Goal: Task Accomplishment & Management: Use online tool/utility

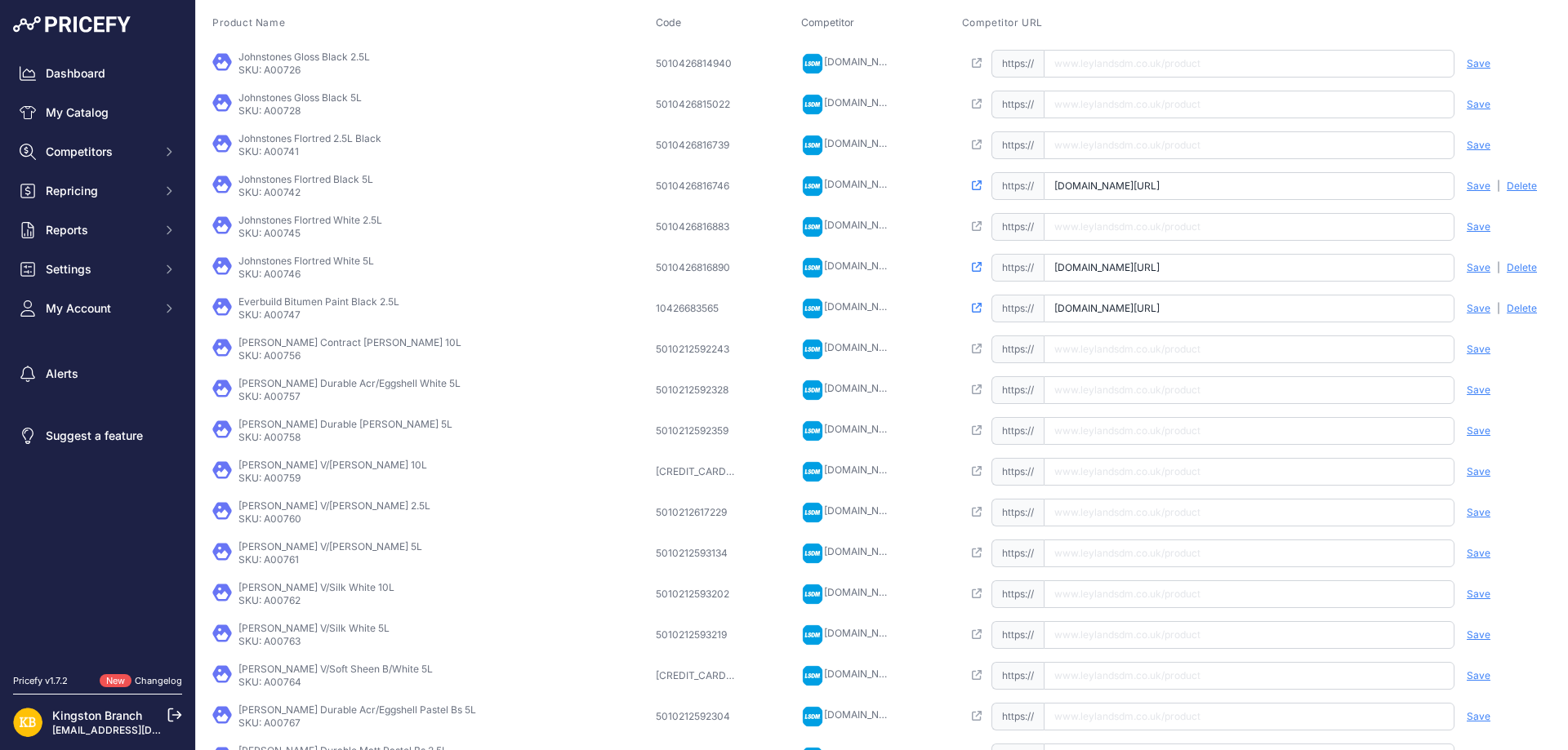
scroll to position [277, 0]
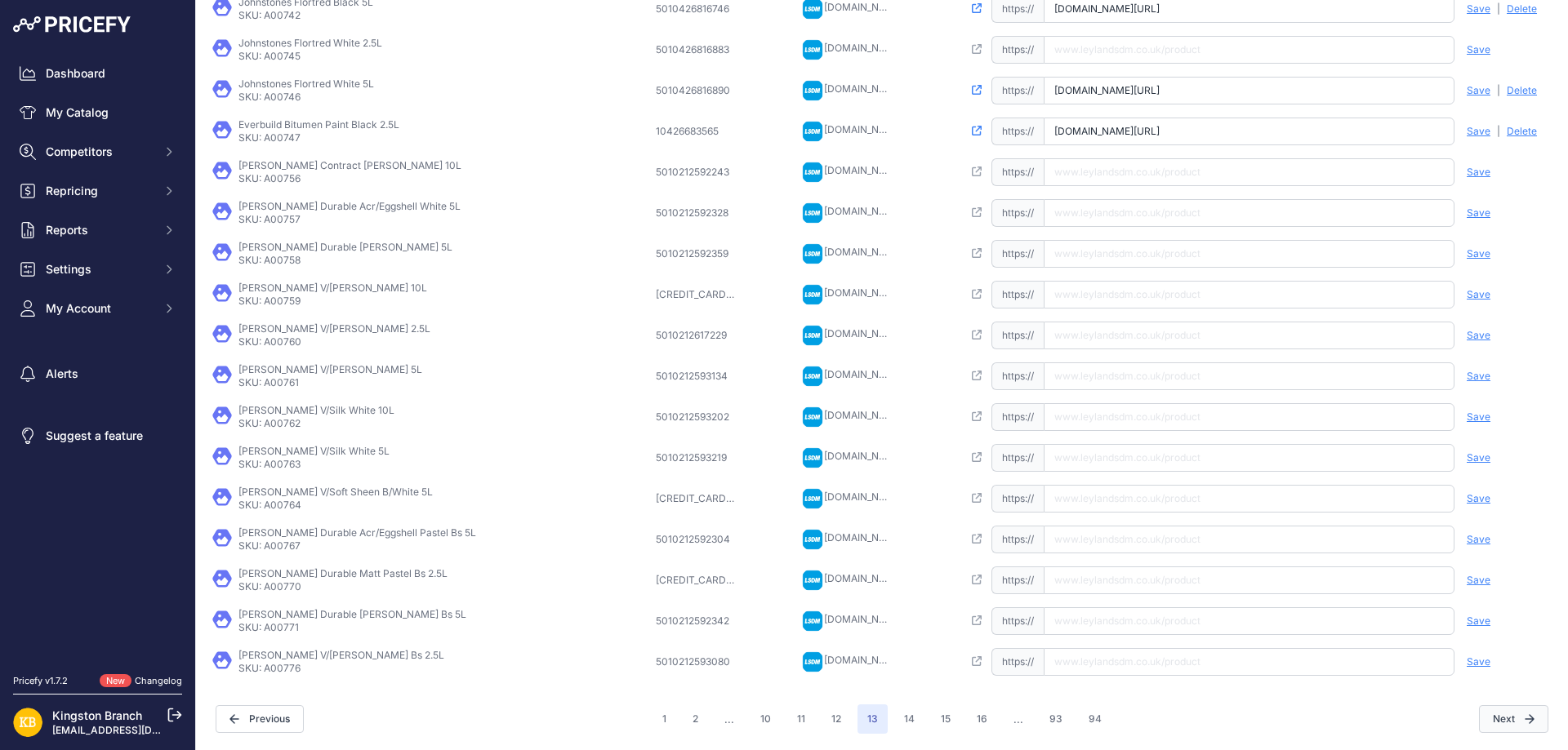
click at [1484, 723] on button "Next" at bounding box center [1513, 719] width 69 height 28
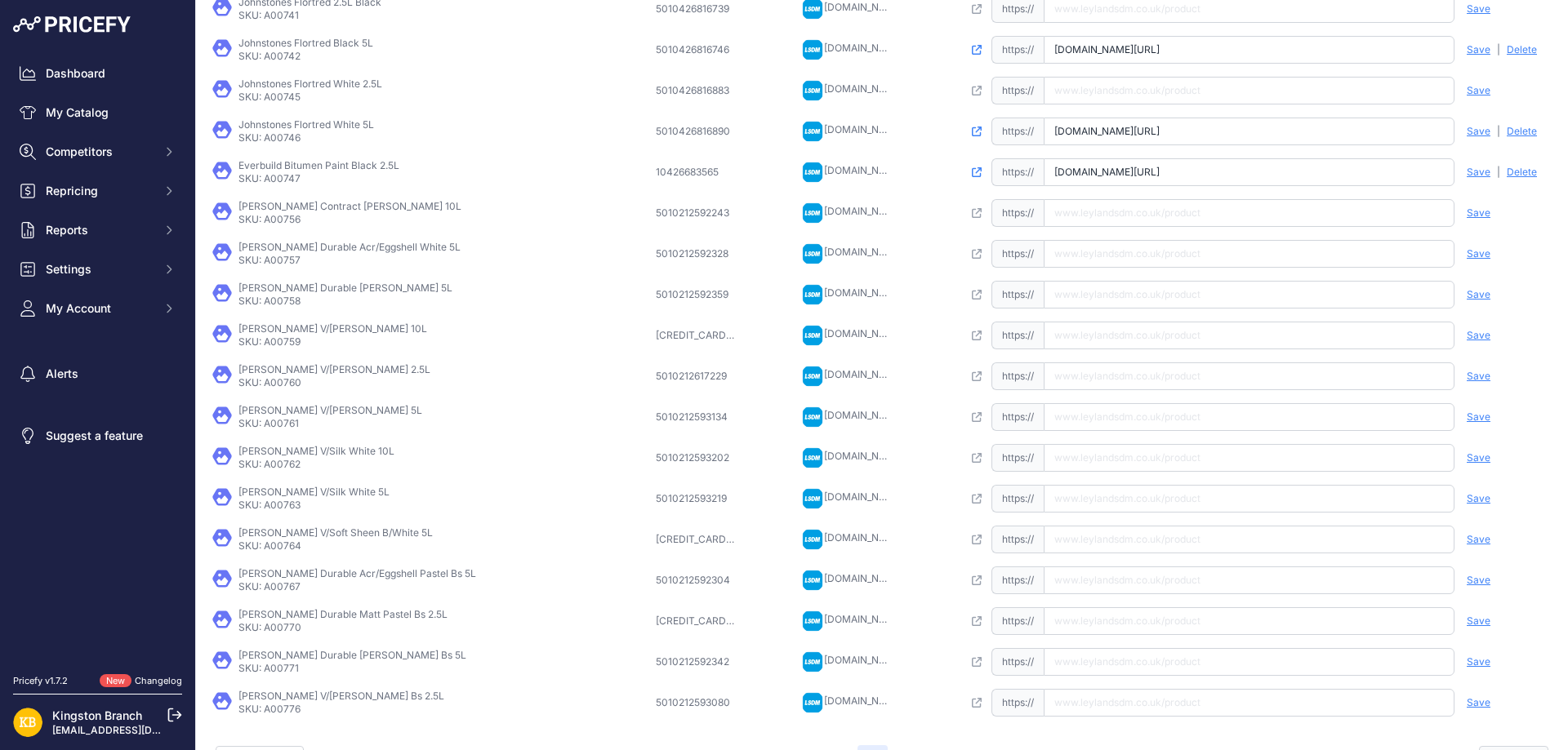
scroll to position [318, 0]
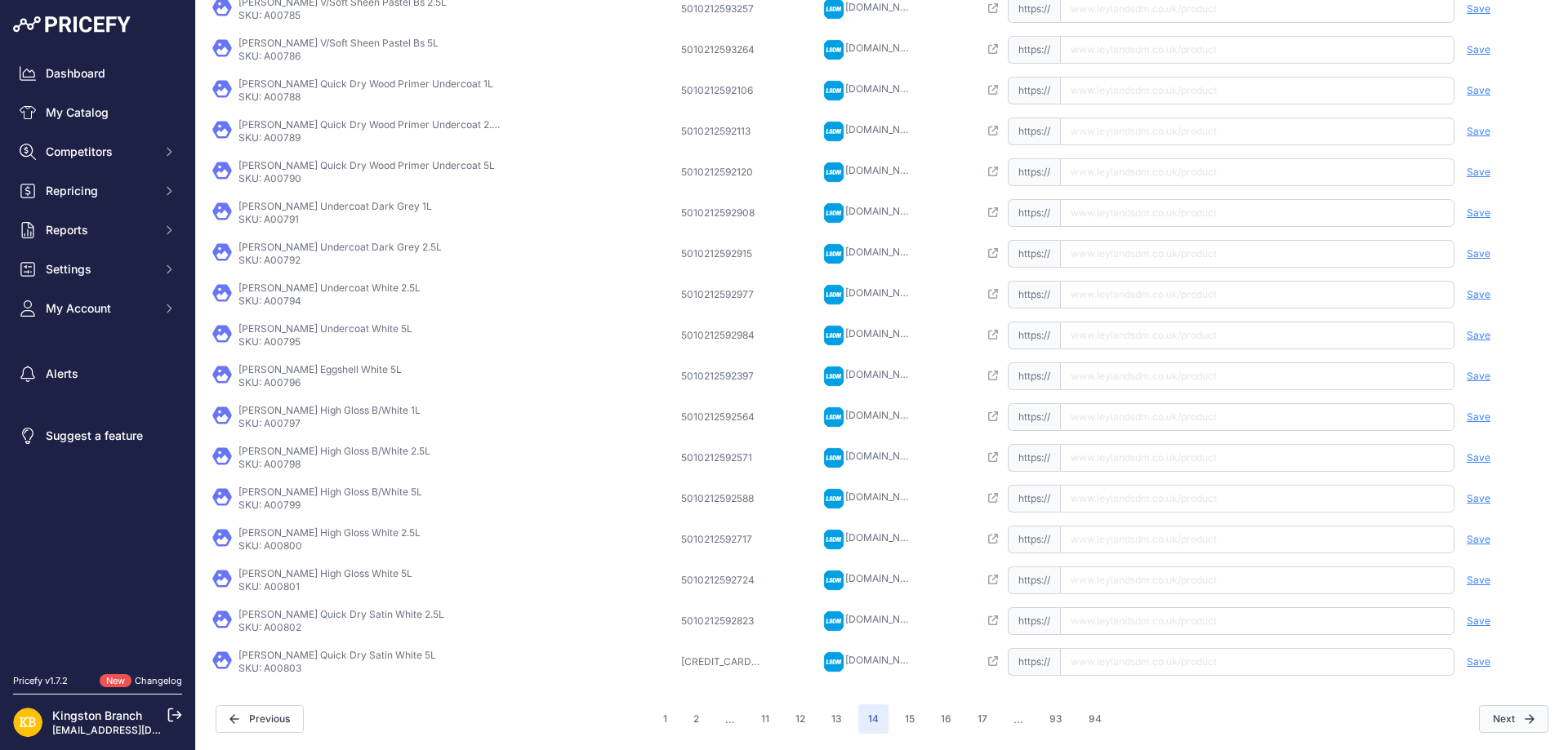
click at [1525, 719] on icon "button" at bounding box center [1529, 719] width 8 height 8
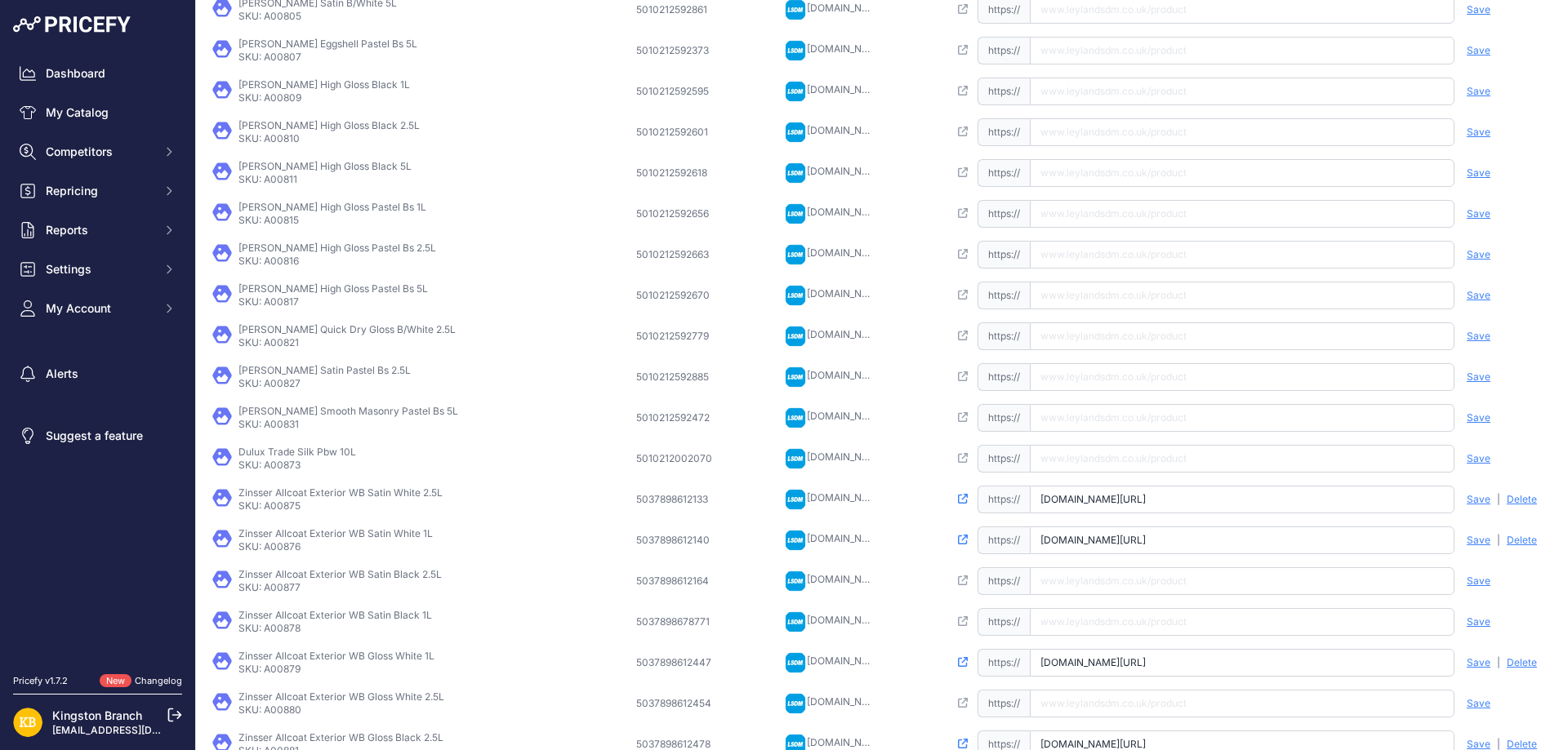
scroll to position [276, 0]
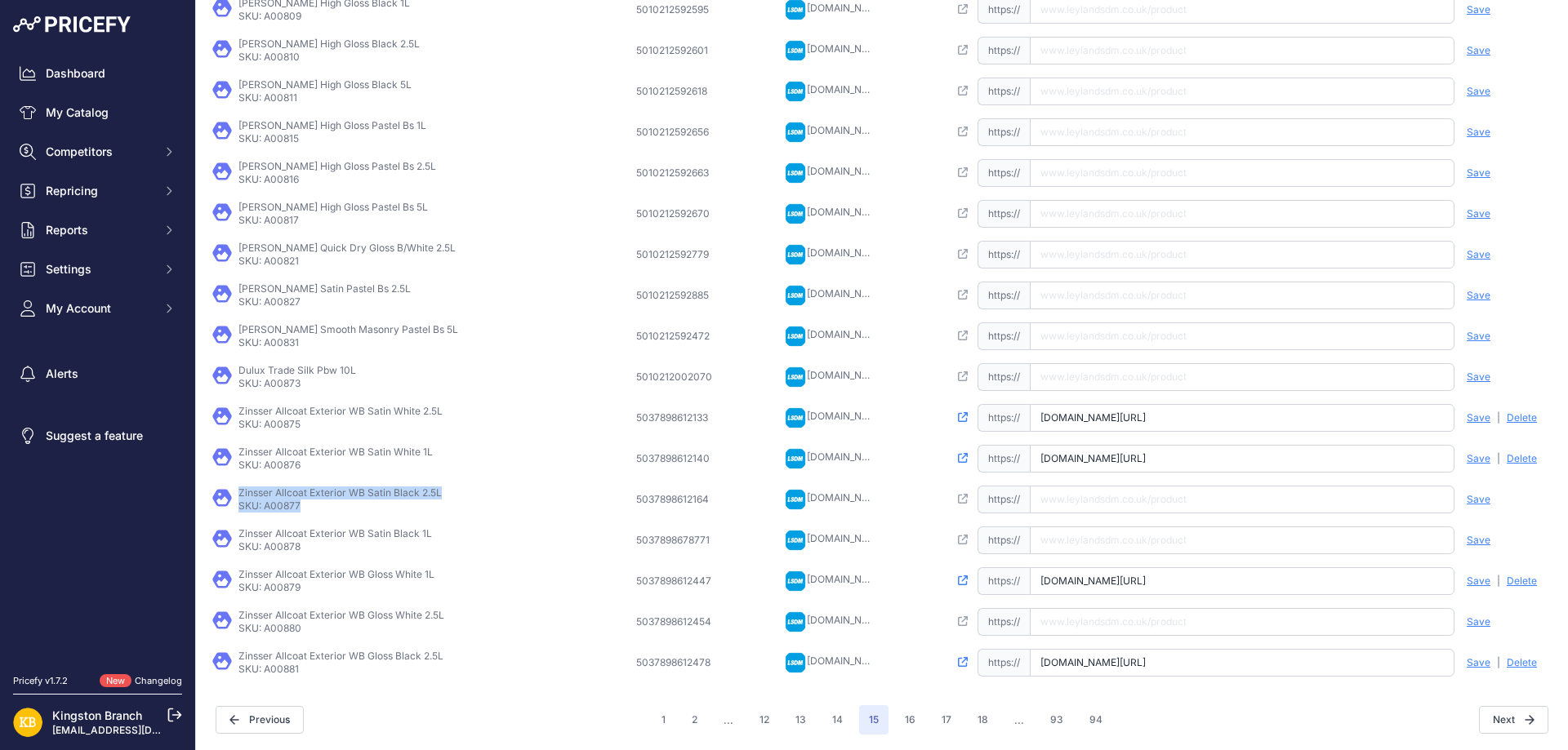
drag, startPoint x: 468, startPoint y: 504, endPoint x: 235, endPoint y: 512, distance: 233.1
click at [225, 485] on td "Zinsser Allcoat Exterior WB Satin Black 2.5L SKU: A00877" at bounding box center [421, 499] width 424 height 41
click at [245, 515] on td "Zinsser Allcoat Exterior WB Satin Black 2.5L SKU: A00877" at bounding box center [421, 499] width 424 height 41
drag, startPoint x: 239, startPoint y: 493, endPoint x: 473, endPoint y: 496, distance: 234.0
click at [464, 496] on div "Zinsser Allcoat Exterior WB Satin Black 2.5L SKU: A00877" at bounding box center [421, 499] width 417 height 26
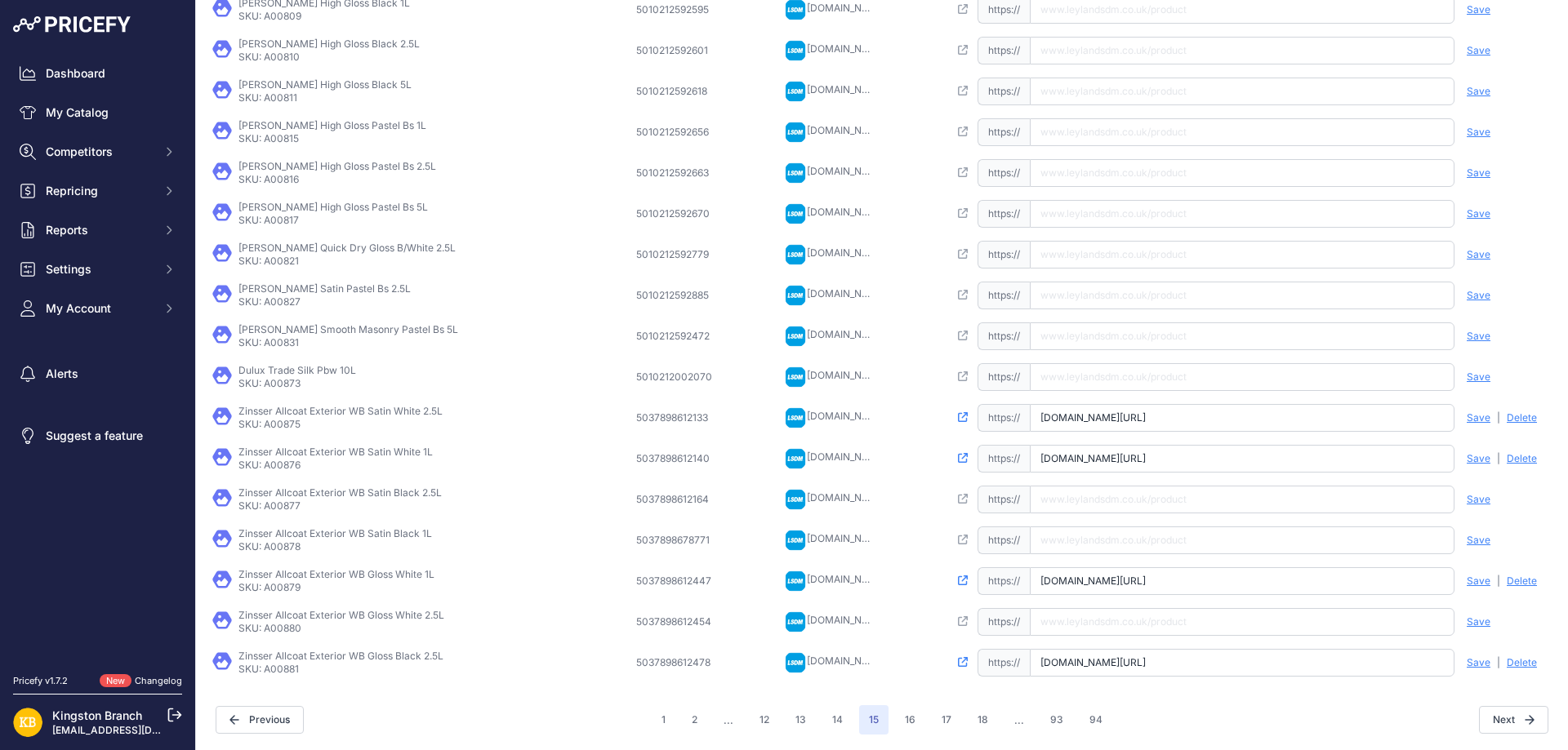
click at [1190, 511] on input "text" at bounding box center [1242, 499] width 425 height 28
paste input "[URL][DOMAIN_NAME]"
type input "[DOMAIN_NAME][URL]"
click at [1467, 504] on span "Save" at bounding box center [1479, 499] width 23 height 13
click at [1092, 547] on input "text" at bounding box center [1242, 540] width 425 height 28
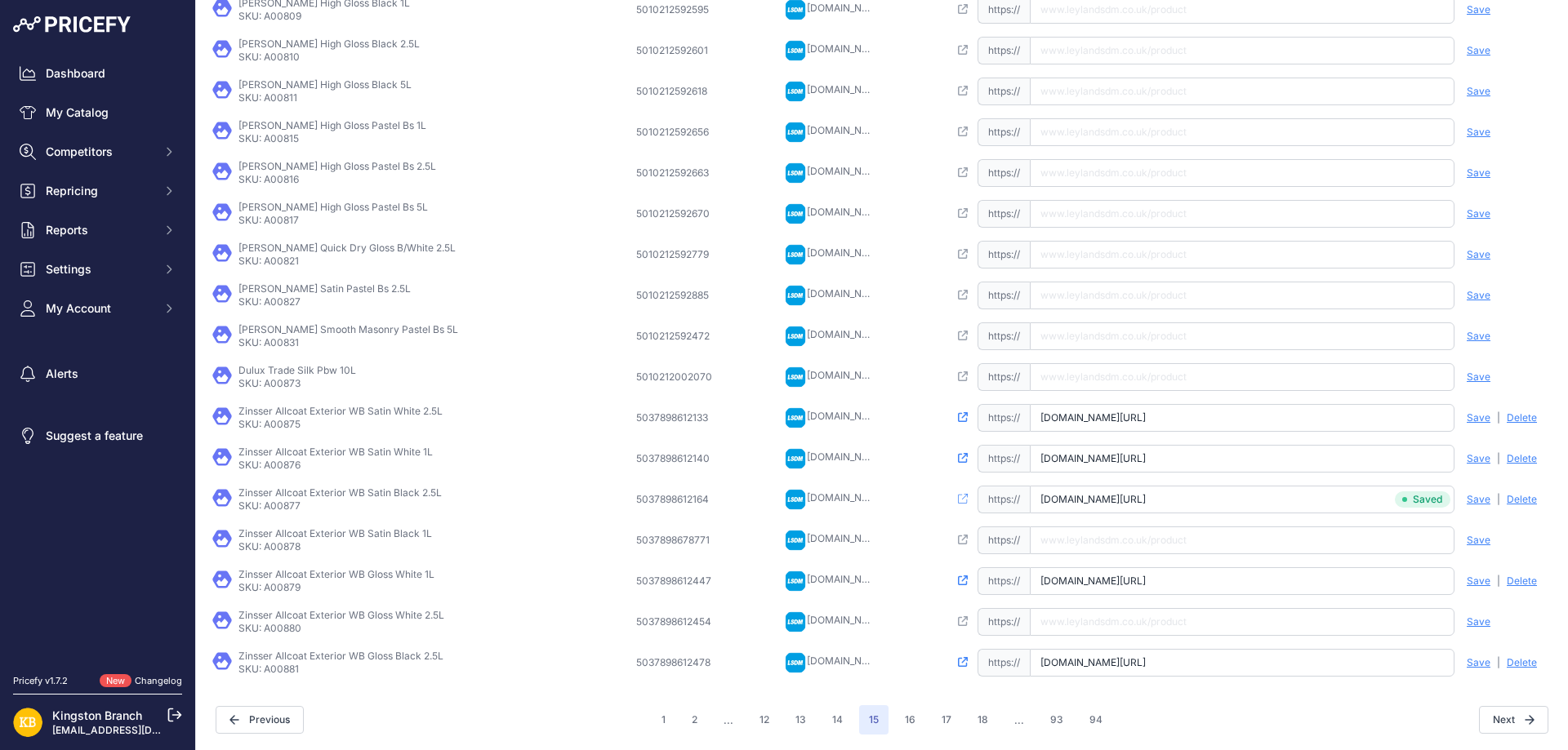
paste input "[URL][DOMAIN_NAME]"
type input "[DOMAIN_NAME][URL]"
click at [1467, 541] on span "Save" at bounding box center [1479, 540] width 23 height 13
